Goal: Task Accomplishment & Management: Manage account settings

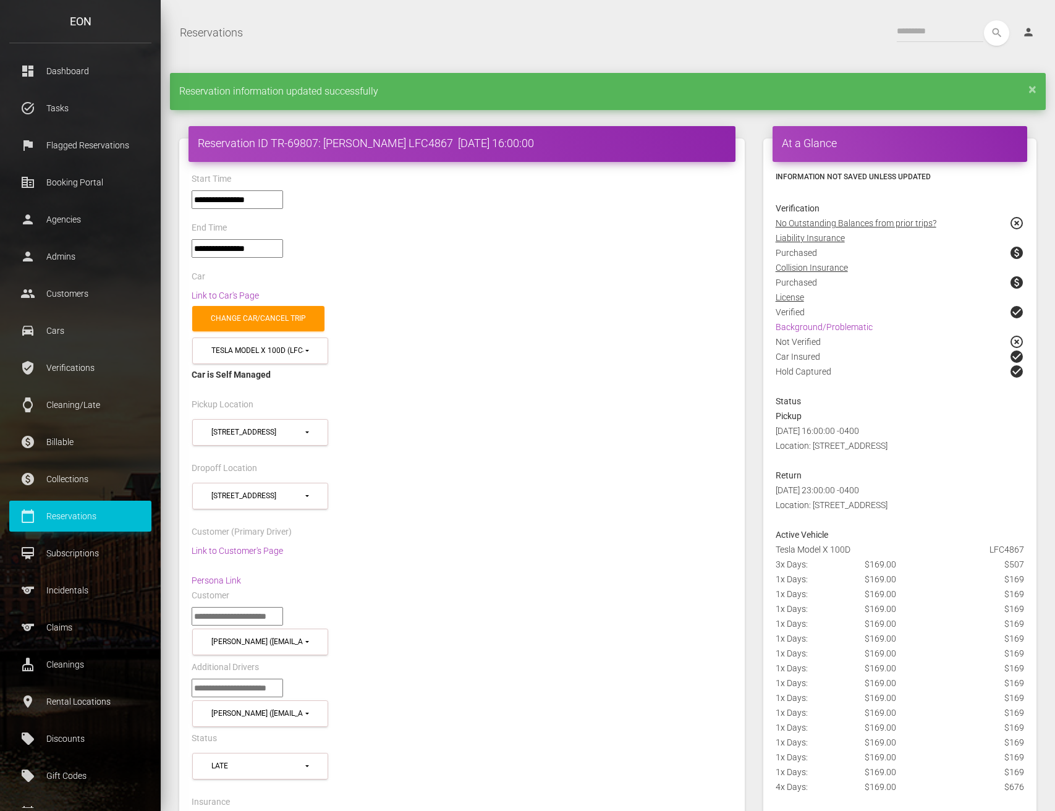
select select "*****"
select select
click at [48, 630] on p "Claims" at bounding box center [81, 627] width 124 height 19
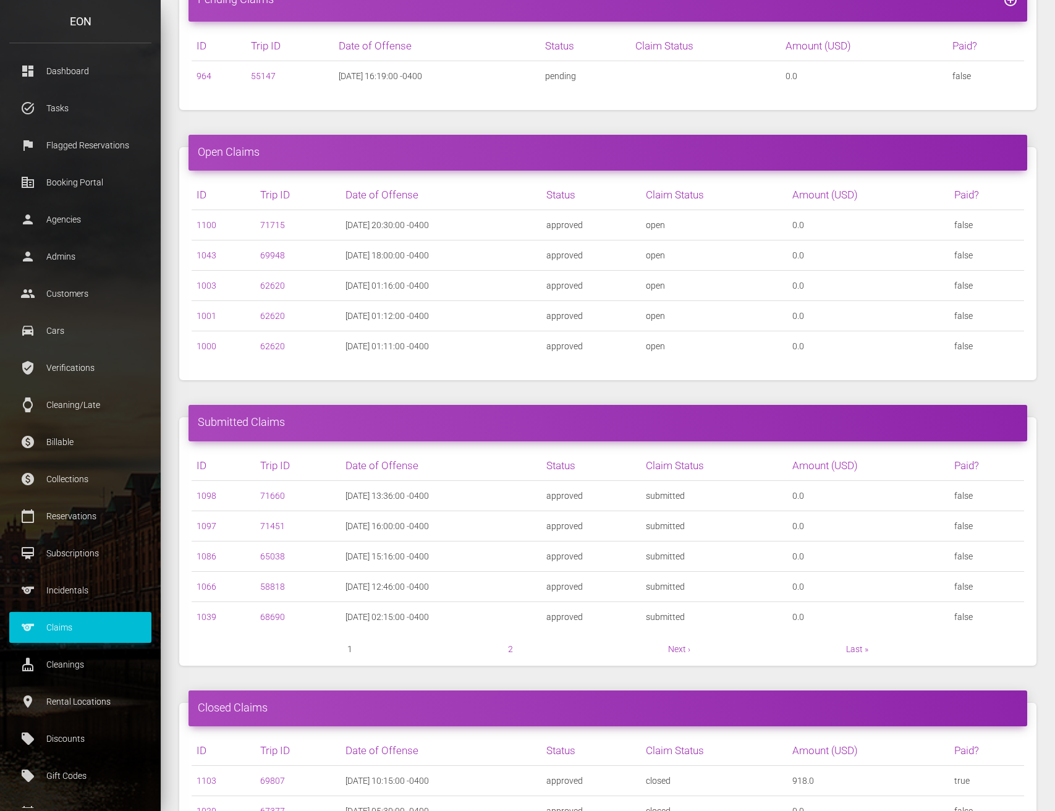
scroll to position [297, 0]
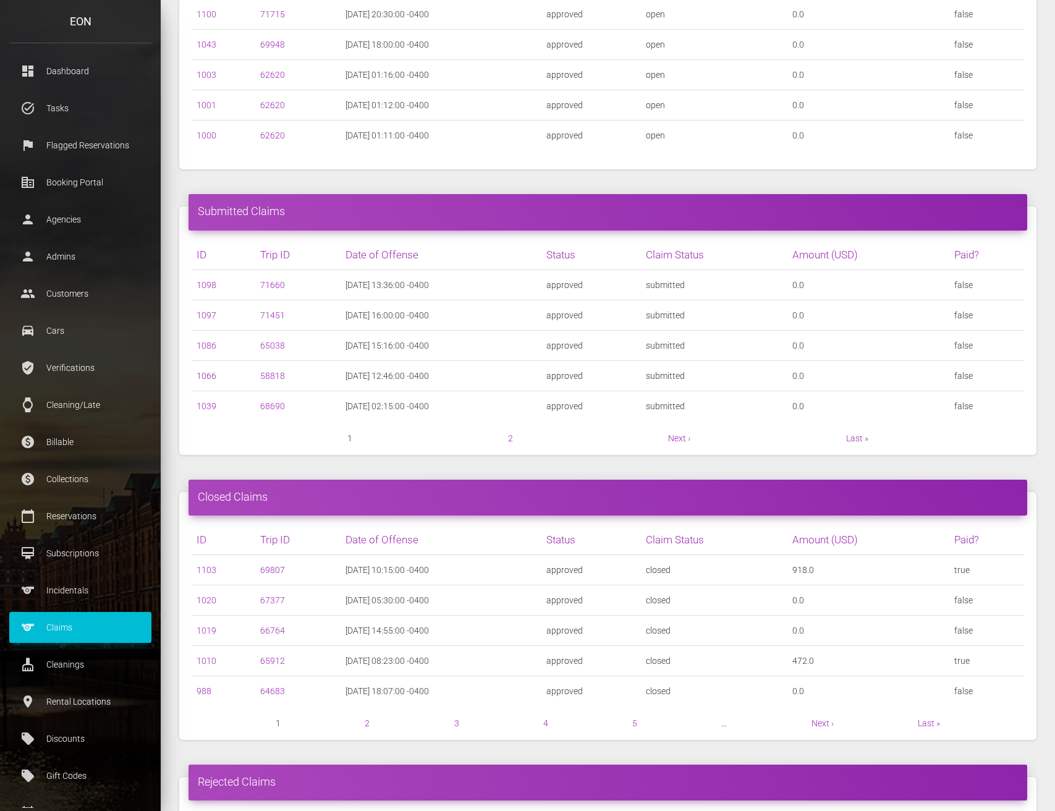
click at [210, 376] on link "1066" at bounding box center [207, 376] width 20 height 10
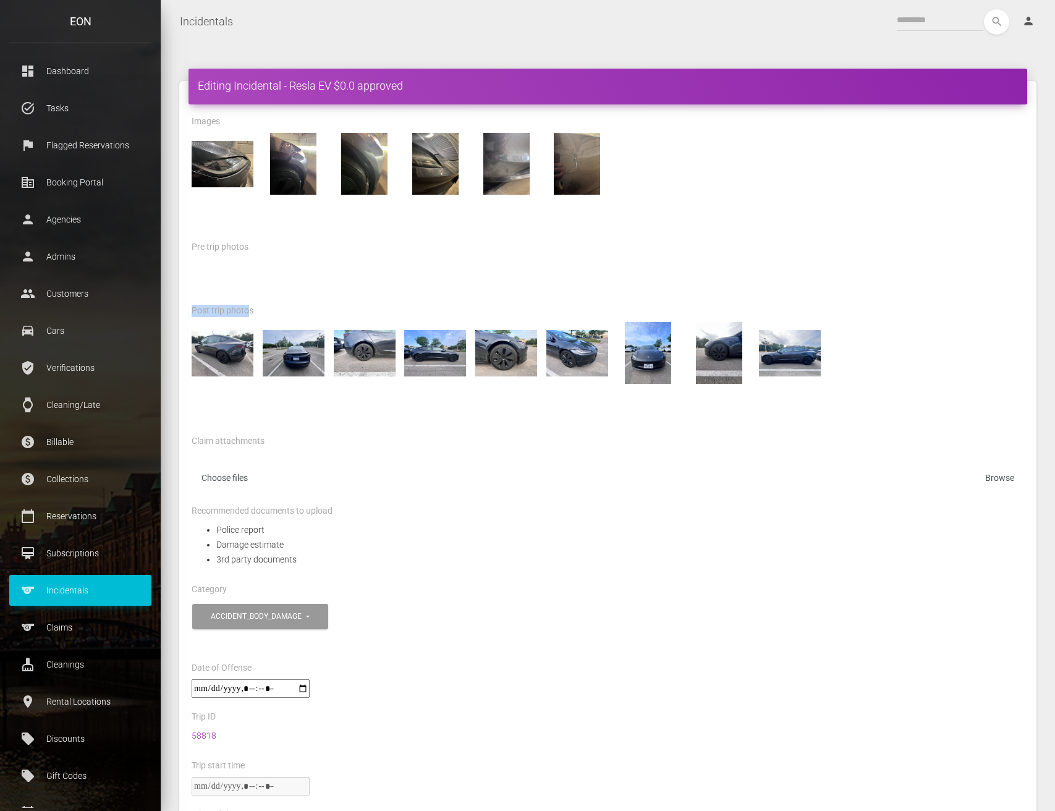
drag, startPoint x: 193, startPoint y: 308, endPoint x: 253, endPoint y: 304, distance: 59.4
click at [253, 305] on label "Post trip photos" at bounding box center [223, 311] width 62 height 12
click at [285, 303] on div "Post trip photos" at bounding box center [607, 312] width 851 height 19
click at [823, 268] on div at bounding box center [607, 280] width 851 height 44
click at [596, 443] on div "Claim attachments Choose files" at bounding box center [608, 468] width 833 height 70
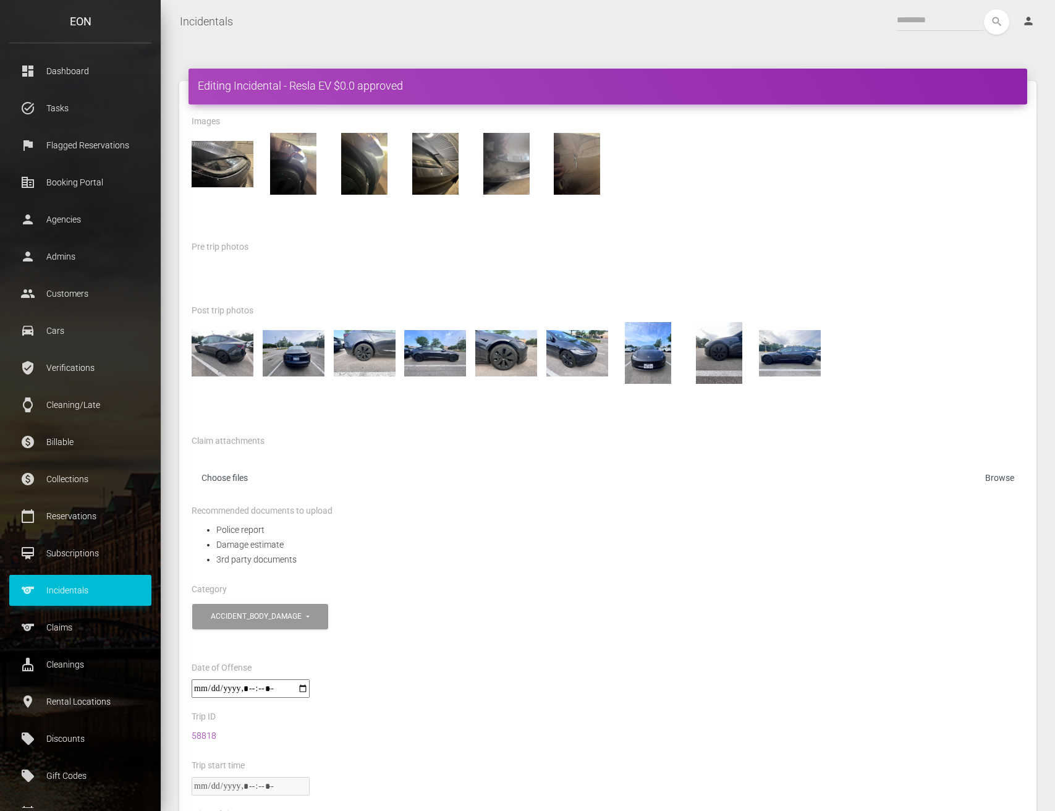
click at [1049, 362] on div "Editing Incidental - Resla EV $0.0 approved Images Pre trip photos *****" at bounding box center [608, 721] width 894 height 1357
click at [860, 362] on div at bounding box center [607, 353] width 851 height 62
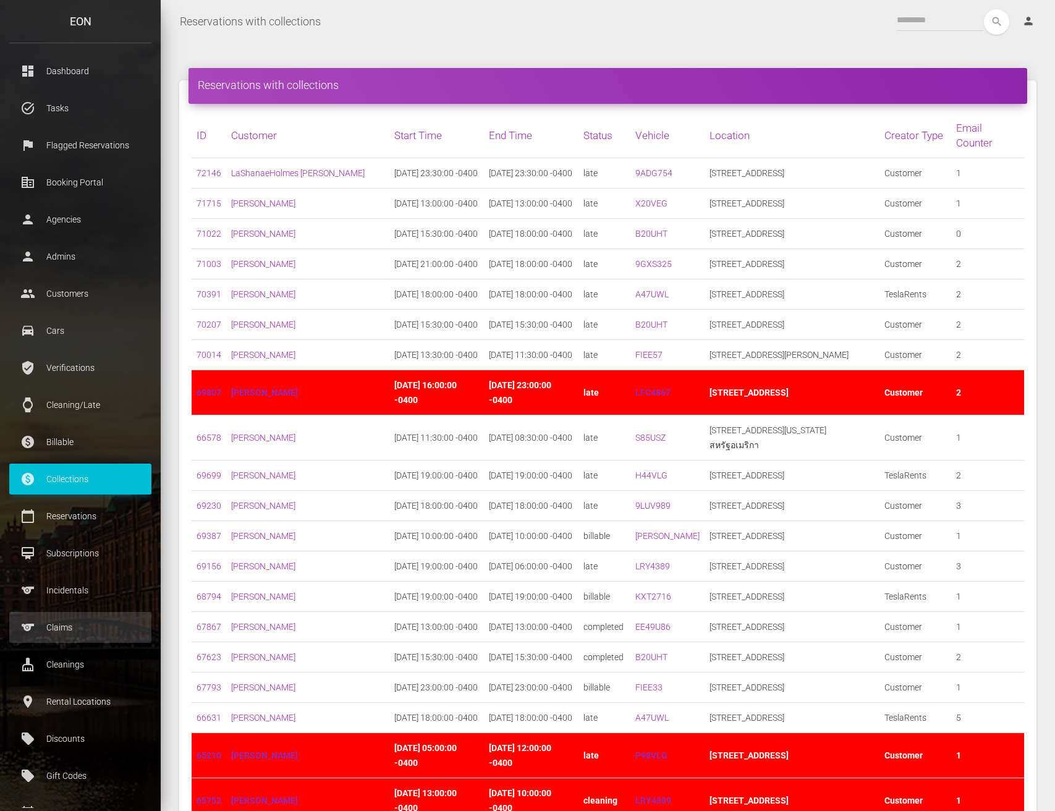
click at [75, 628] on p "Claims" at bounding box center [81, 627] width 124 height 19
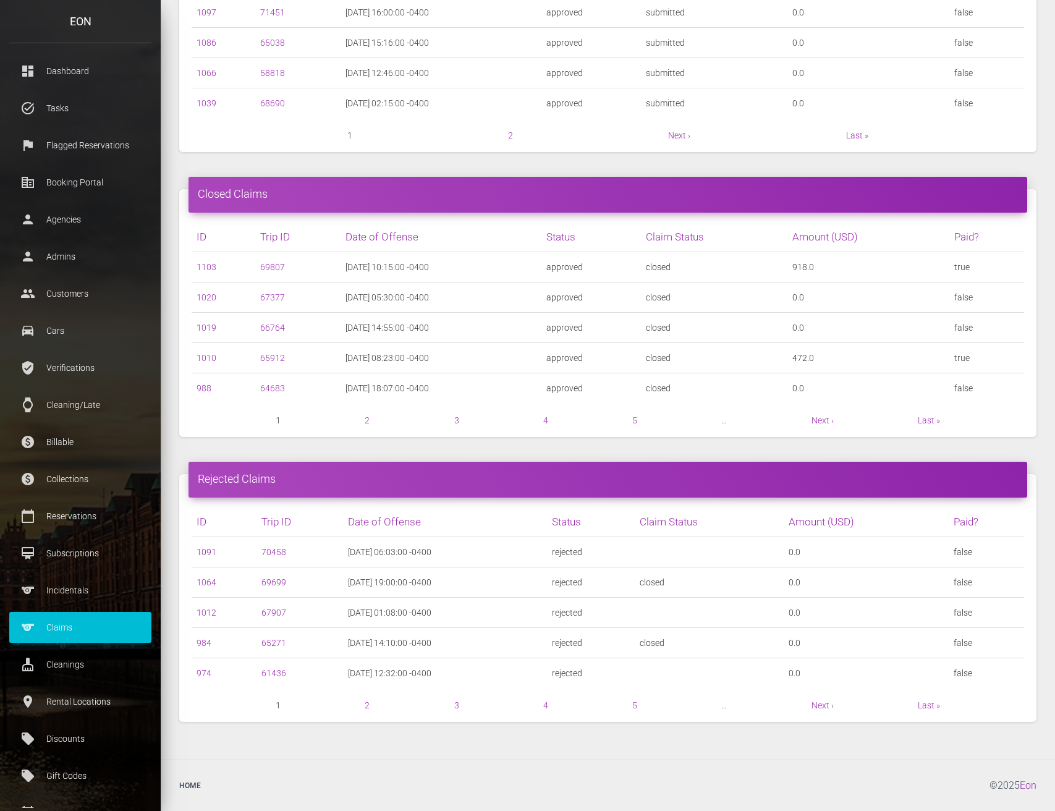
click at [206, 551] on link "1091" at bounding box center [207, 552] width 20 height 10
click at [206, 270] on link "1103" at bounding box center [207, 267] width 20 height 10
click at [207, 392] on link "988" at bounding box center [204, 388] width 15 height 10
click at [368, 419] on link "2" at bounding box center [367, 420] width 5 height 10
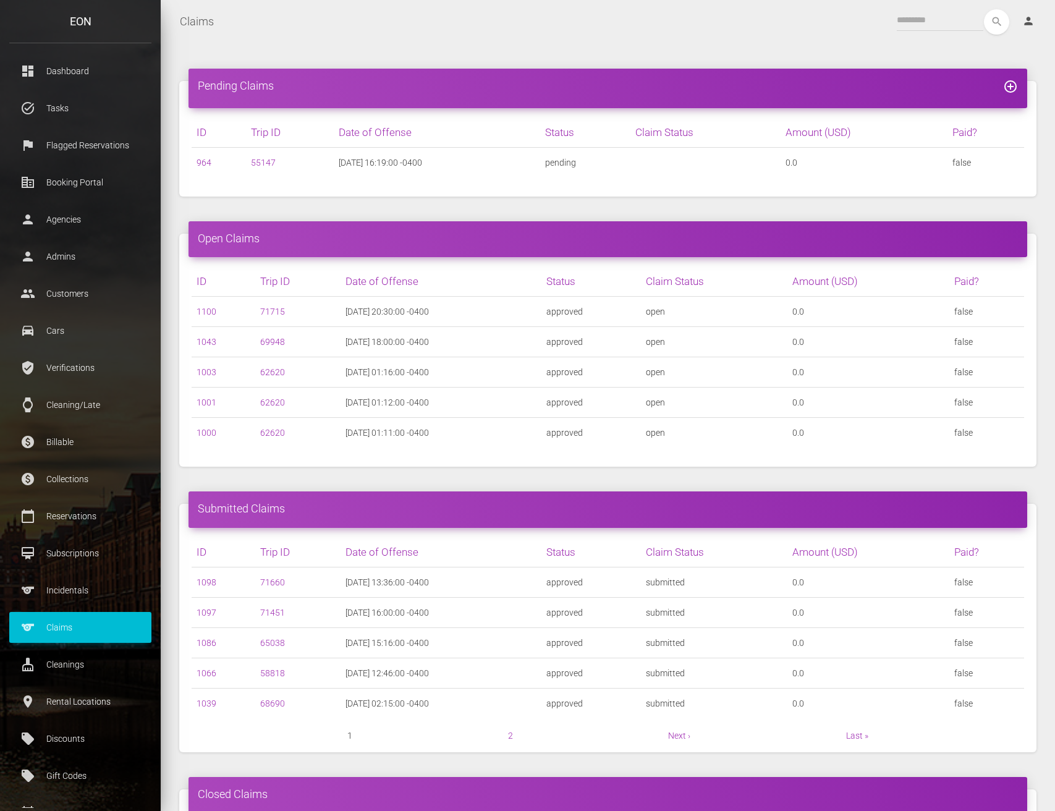
scroll to position [600, 0]
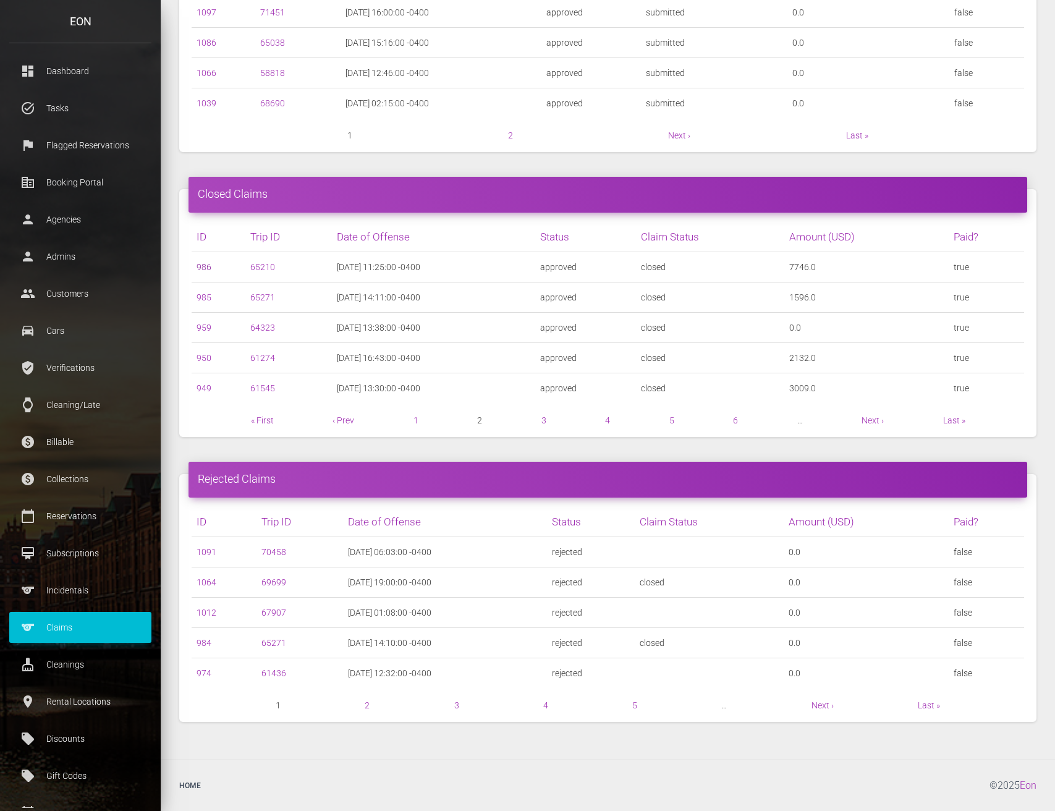
click at [203, 266] on link "986" at bounding box center [204, 267] width 15 height 10
click at [207, 297] on link "985" at bounding box center [204, 297] width 15 height 10
click at [205, 327] on link "959" at bounding box center [204, 328] width 15 height 10
click at [200, 360] on link "950" at bounding box center [204, 358] width 15 height 10
click at [207, 385] on link "949" at bounding box center [204, 388] width 15 height 10
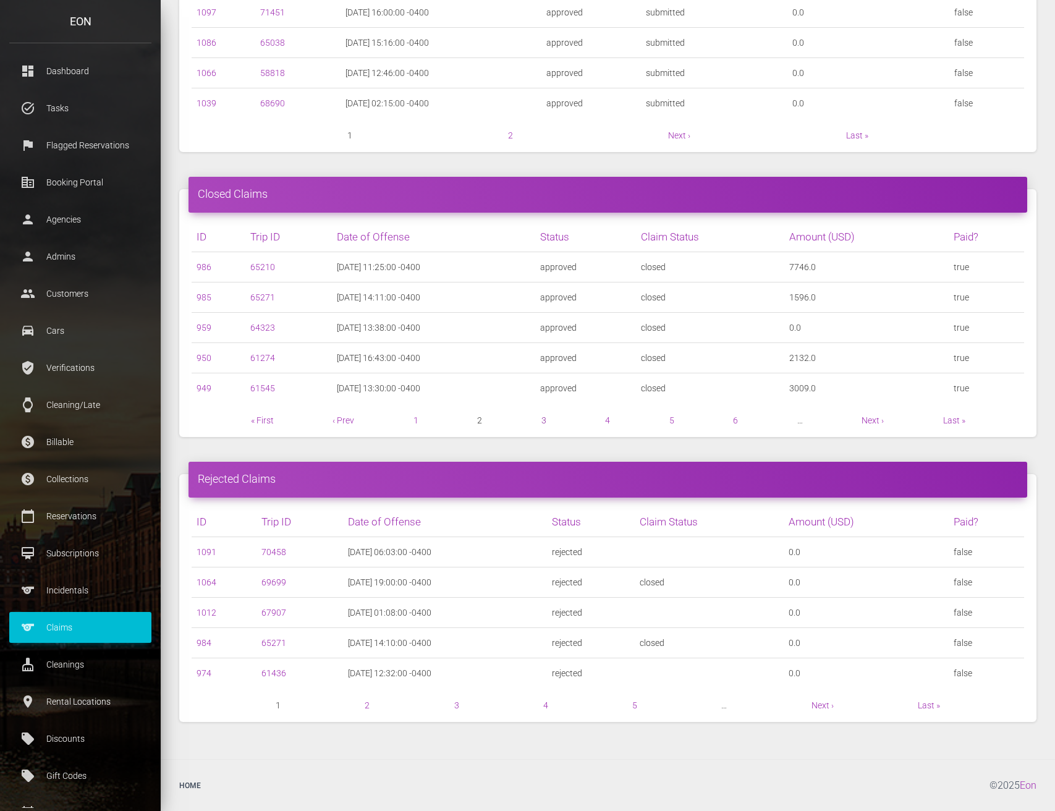
click at [544, 420] on link "3" at bounding box center [543, 420] width 5 height 10
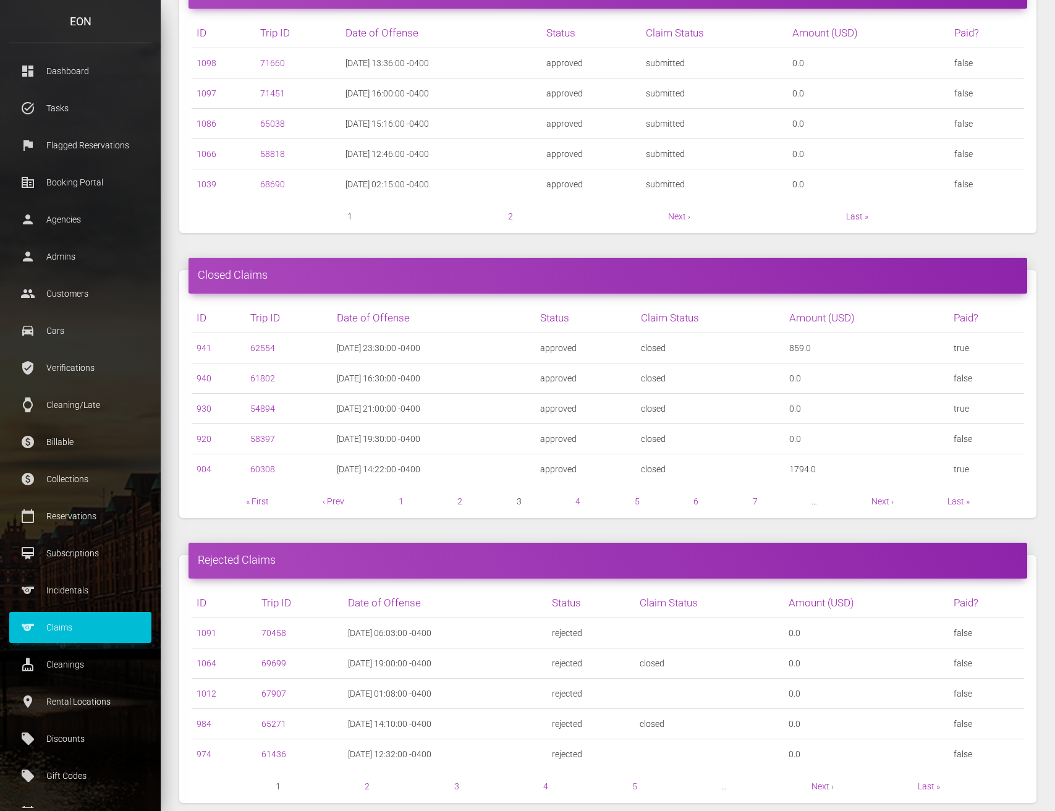
scroll to position [600, 0]
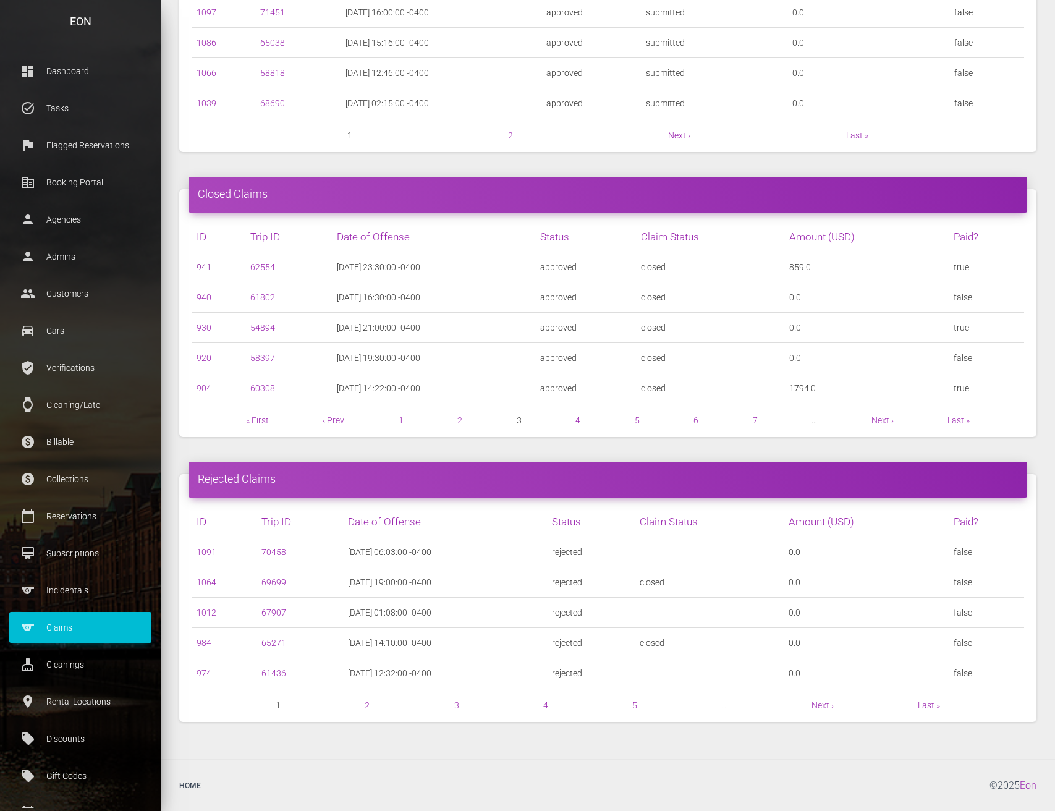
click at [203, 268] on link "941" at bounding box center [204, 267] width 15 height 10
click at [203, 299] on link "940" at bounding box center [204, 297] width 15 height 10
click at [204, 325] on link "930" at bounding box center [204, 328] width 15 height 10
click at [203, 353] on link "920" at bounding box center [204, 358] width 15 height 10
click at [208, 389] on link "904" at bounding box center [204, 388] width 15 height 10
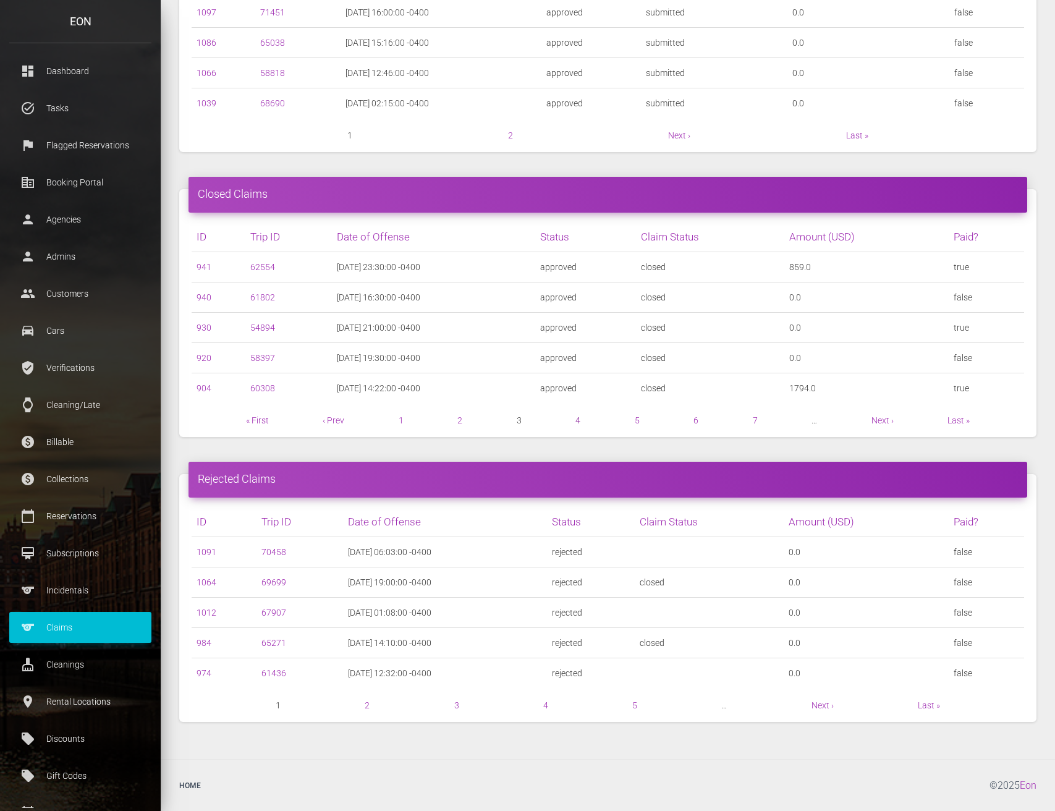
click at [578, 424] on link "4" at bounding box center [577, 420] width 5 height 10
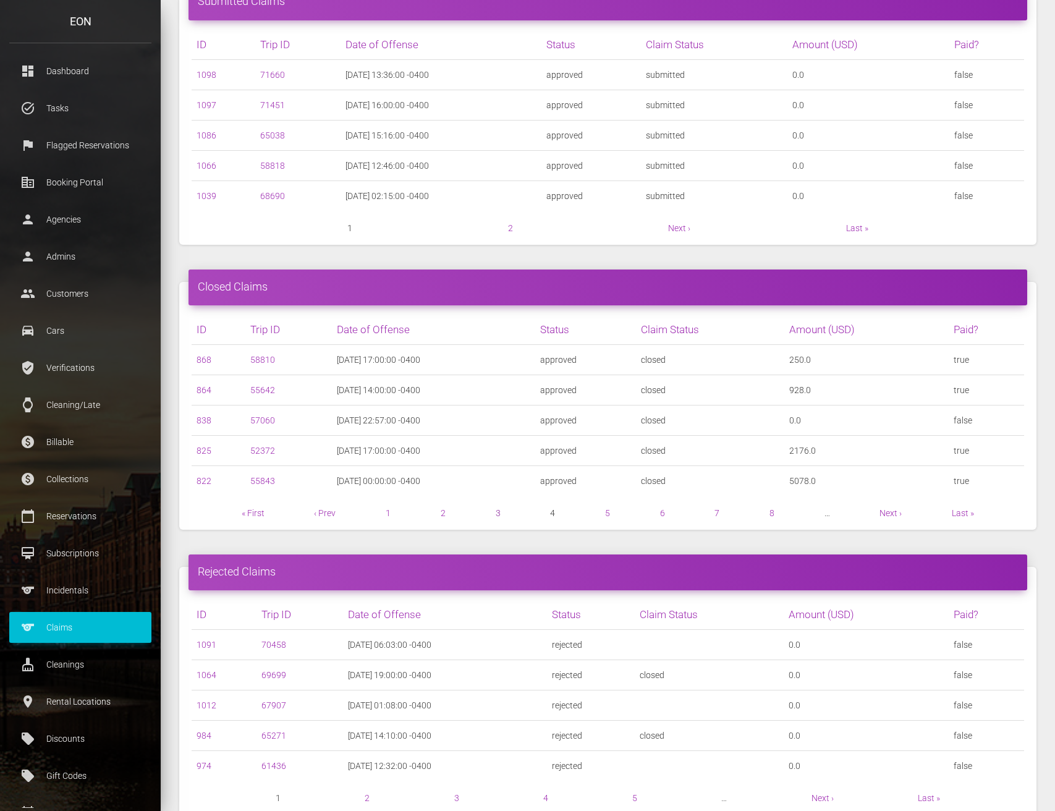
scroll to position [600, 0]
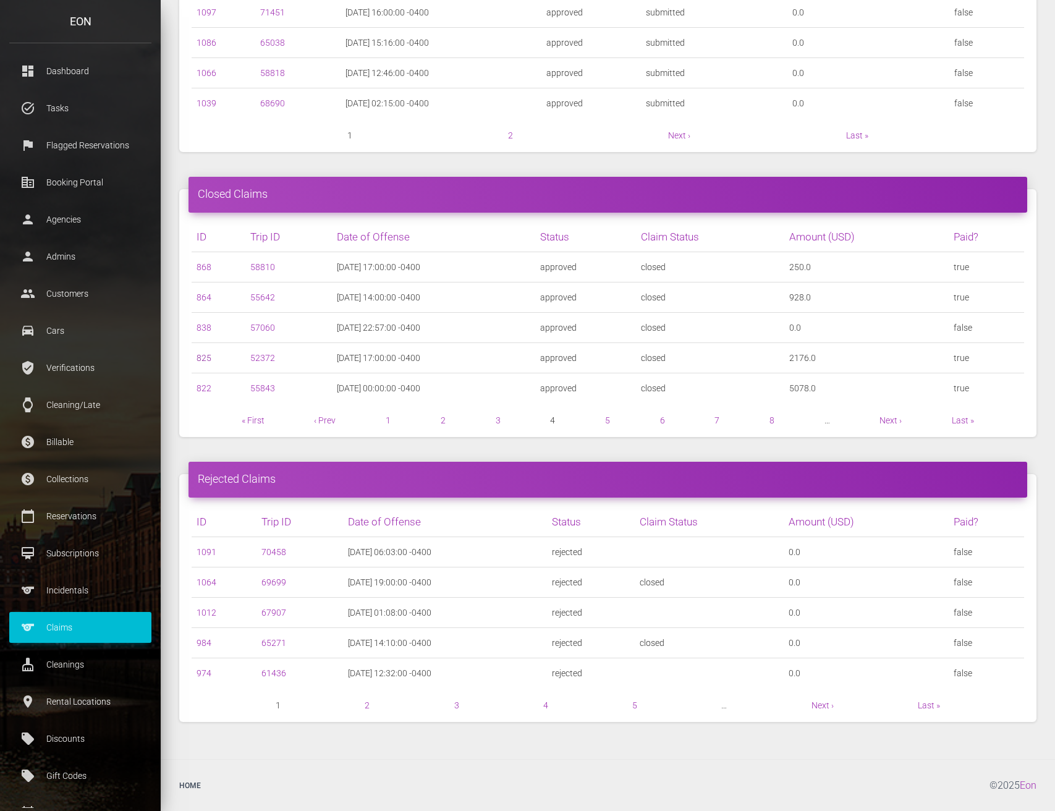
click at [203, 357] on link "825" at bounding box center [204, 358] width 15 height 10
click at [209, 387] on link "822" at bounding box center [204, 388] width 15 height 10
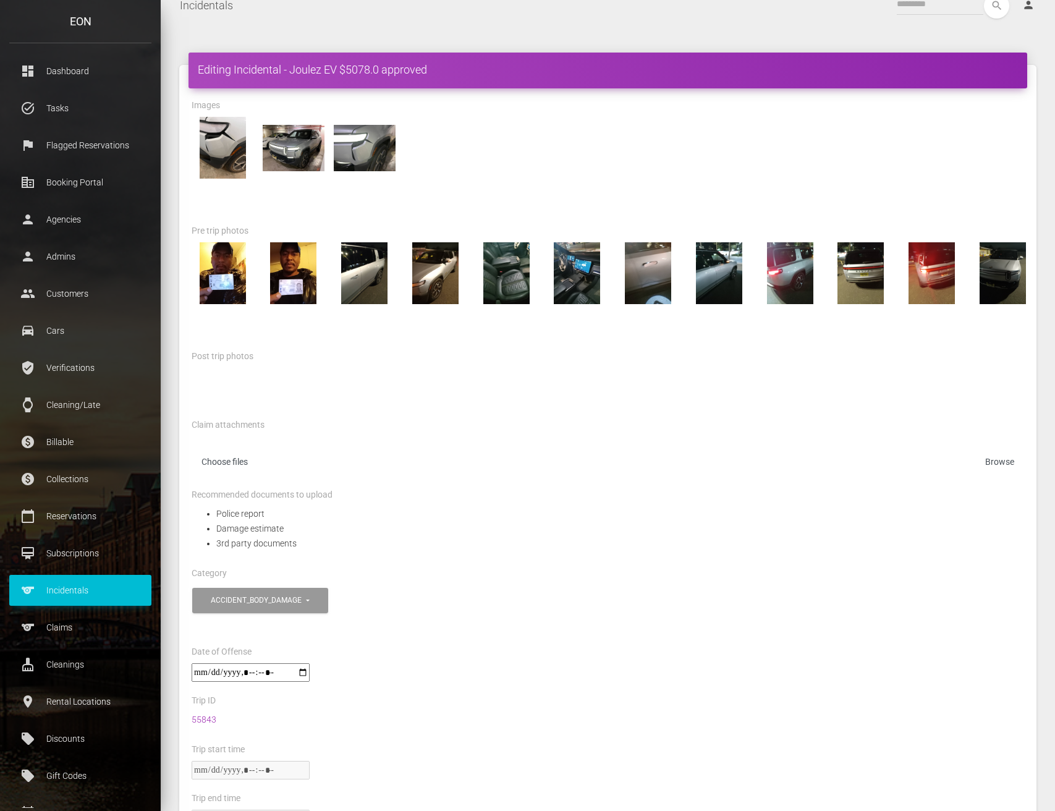
scroll to position [132, 0]
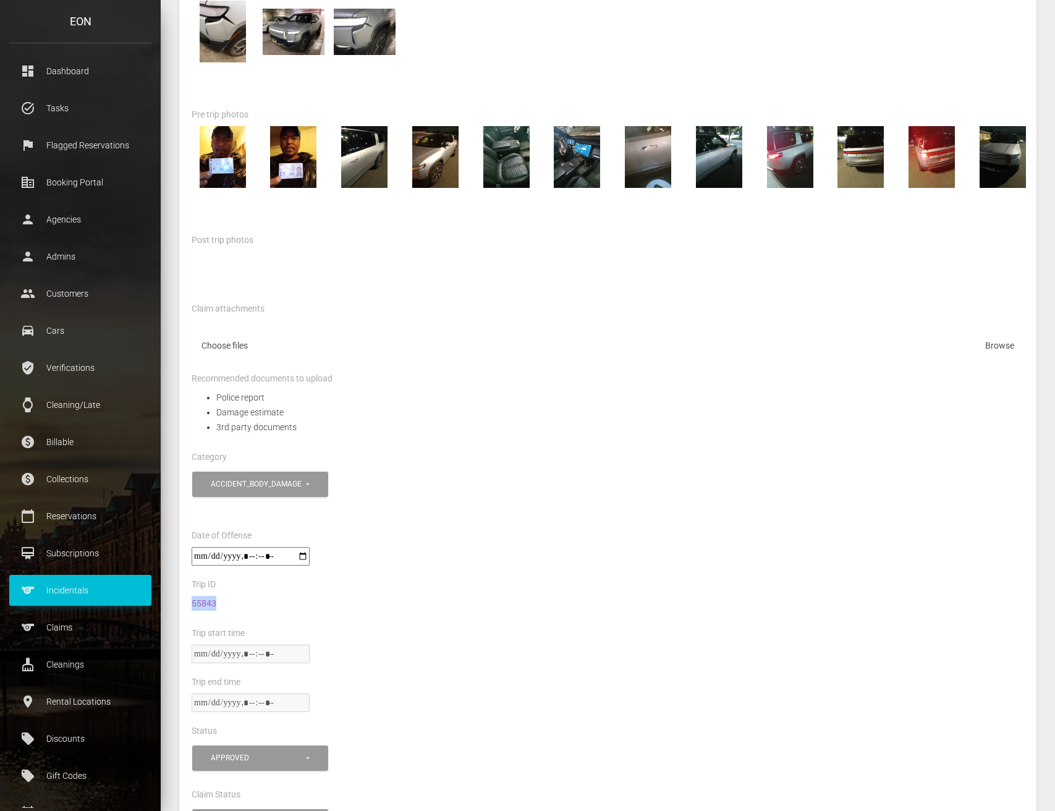
drag, startPoint x: 250, startPoint y: 595, endPoint x: 184, endPoint y: 596, distance: 66.8
click at [184, 596] on div "55843" at bounding box center [607, 611] width 851 height 30
copy link "55843"
